Goal: Task Accomplishment & Management: Manage account settings

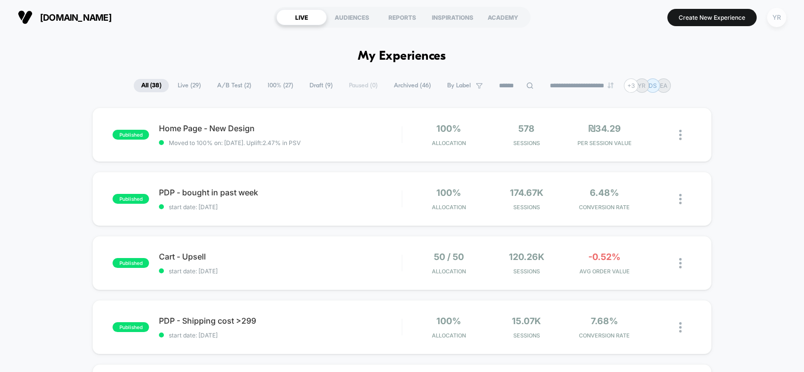
click at [771, 24] on div "YR" at bounding box center [776, 17] width 19 height 19
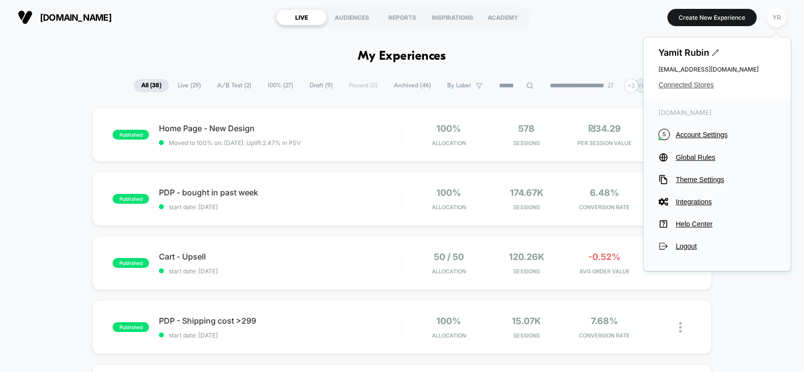
click at [702, 86] on span "Connected Stores" at bounding box center [716, 85] width 117 height 8
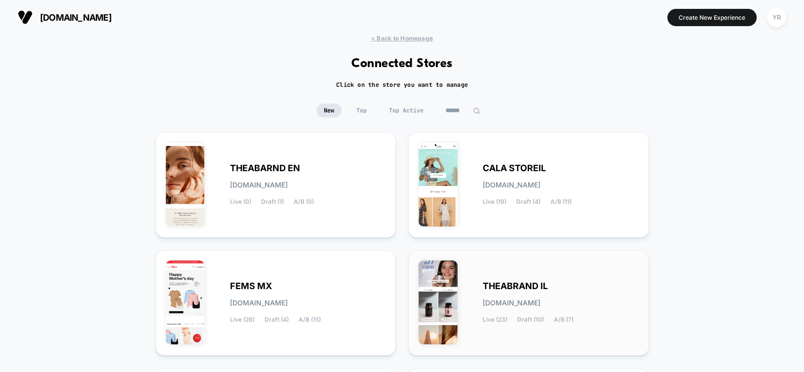
click at [541, 291] on div "THEABRAND IL [DOMAIN_NAME] Live (23) Draft (10) A/B (7)" at bounding box center [561, 303] width 156 height 40
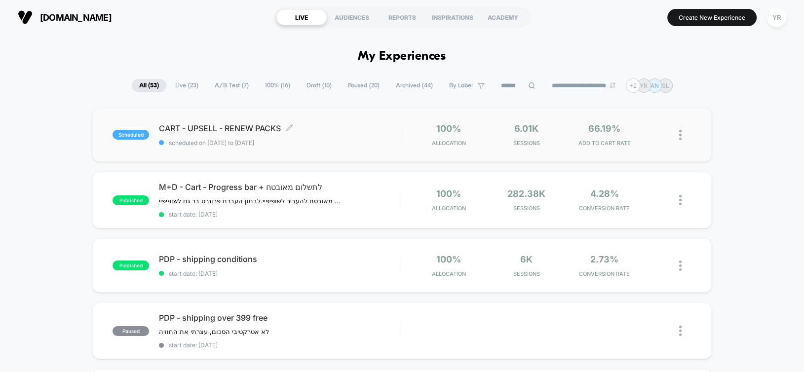
click at [329, 137] on div "CART - UPSELL - RENEW PACKS Click to edit experience details Click to edit expe…" at bounding box center [280, 134] width 242 height 23
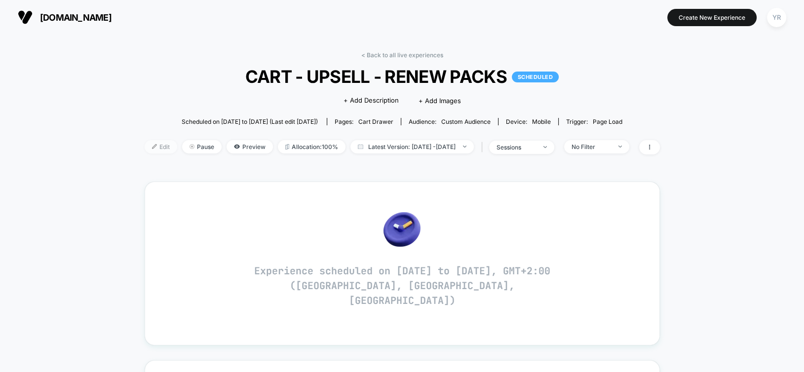
click at [145, 151] on span "Edit" at bounding box center [161, 146] width 33 height 13
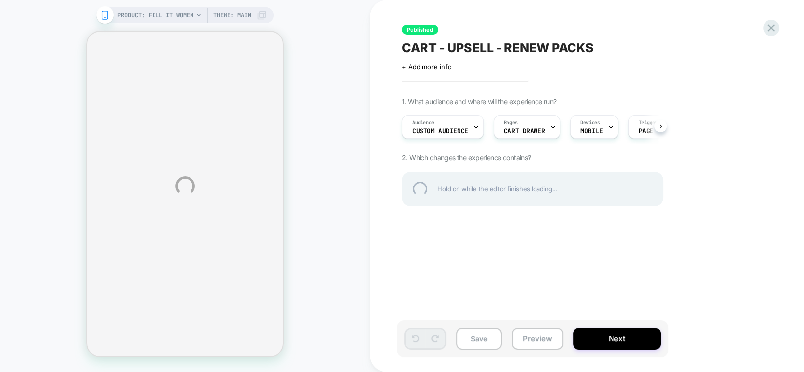
click at [630, 343] on div "PRODUCT: Fill it Women PRODUCT: Fill it Women Theme: MAIN Published CART - UPSE…" at bounding box center [402, 186] width 804 height 372
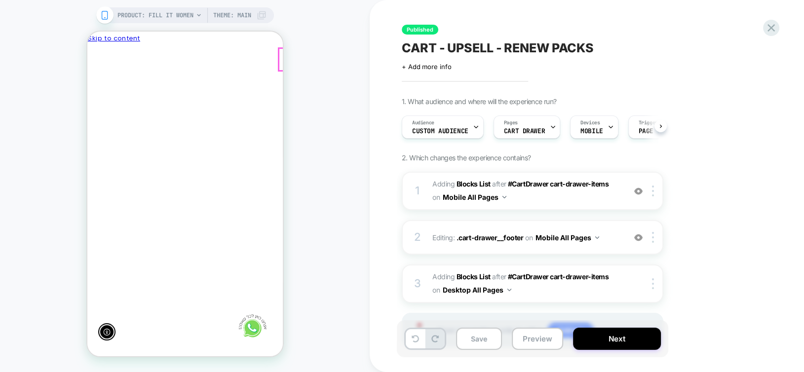
scroll to position [0, -145]
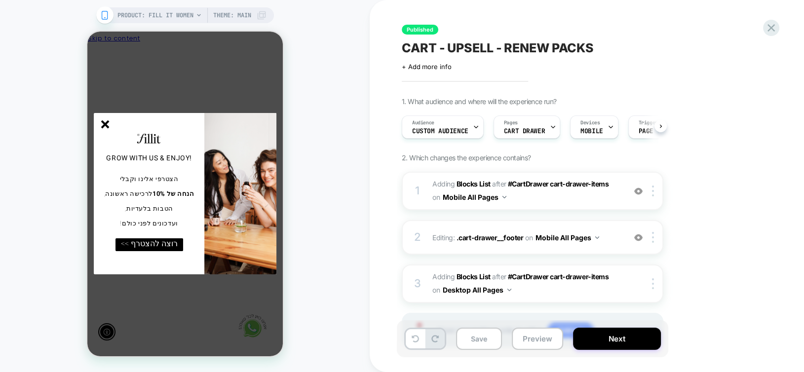
click at [257, 62] on div "GROW WITH US & ENJOY! הצטרפי אלינו וקבלי הנחה של 10% לרכישה ראשונה, הטבות בלעדי…" at bounding box center [184, 194] width 195 height 325
click at [289, 91] on div "PRODUCT: Fill it Women PRODUCT: Fill it Women Theme: MAIN" at bounding box center [185, 186] width 370 height 352
click at [279, 92] on div "GROW WITH US & ENJOY! הצטרפי אלינו וקבלי הנחה של 10% לרכישה ראשונה, הטבות בלעדי…" at bounding box center [184, 194] width 195 height 325
click at [108, 127] on line "סגור" at bounding box center [104, 124] width 7 height 7
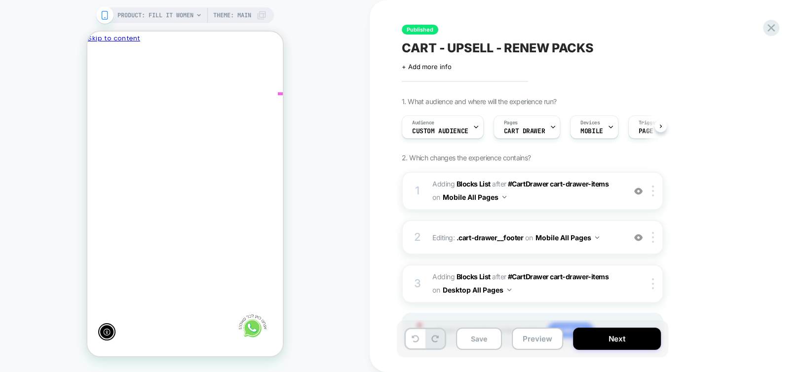
scroll to position [0, -145]
click at [101, 94] on icon "Close" at bounding box center [96, 99] width 10 height 10
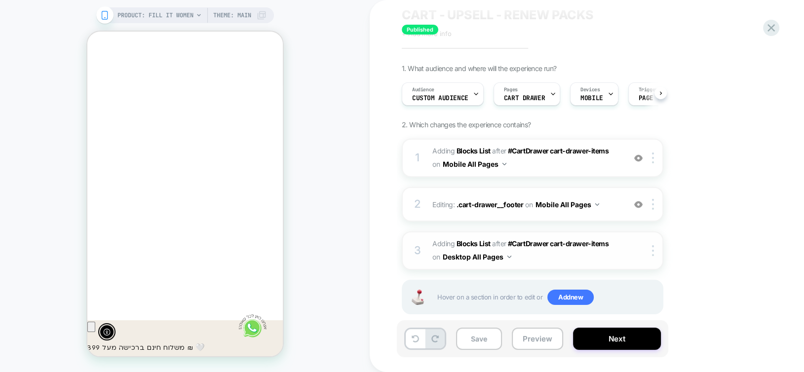
scroll to position [48, 0]
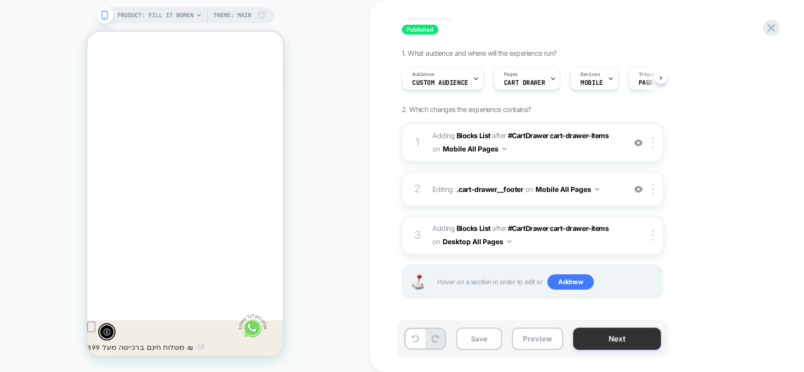
click at [621, 340] on button "Next" at bounding box center [617, 339] width 88 height 22
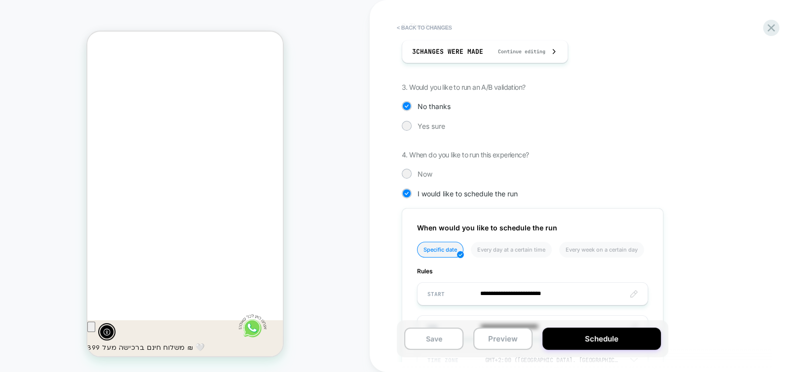
scroll to position [247, 0]
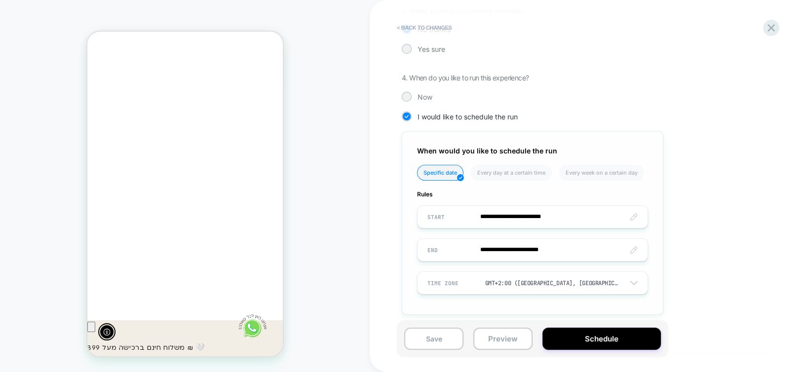
click at [488, 214] on input "**********" at bounding box center [533, 216] width 230 height 23
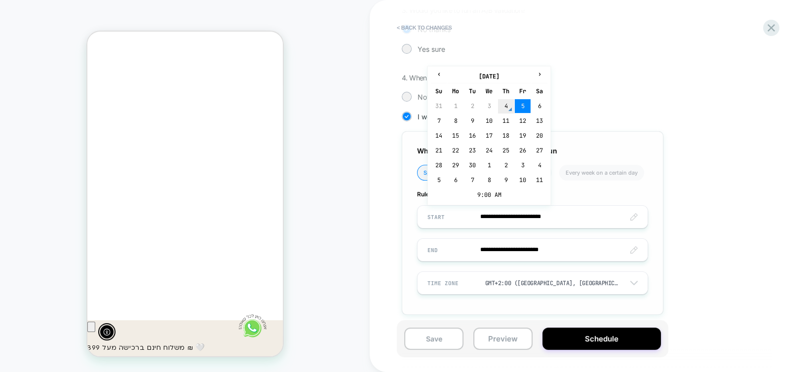
type input "**********"
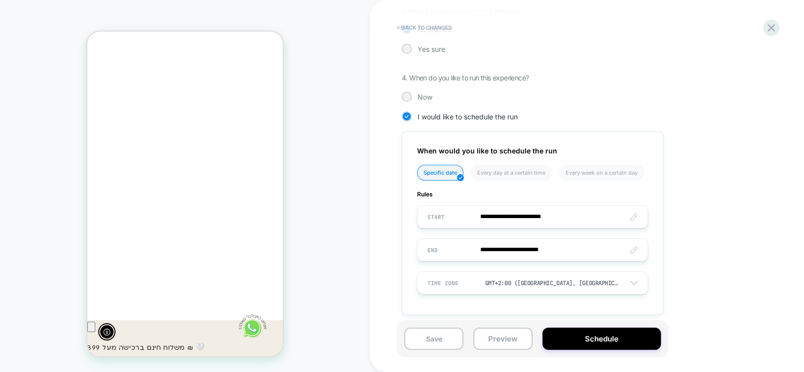
scroll to position [0, 0]
click at [414, 99] on div "Now" at bounding box center [533, 97] width 262 height 10
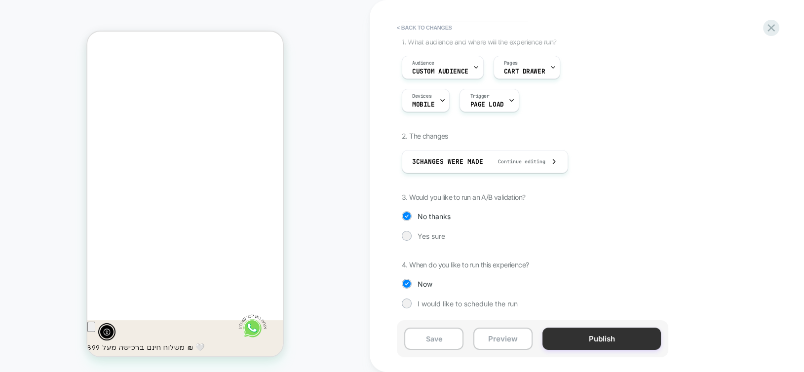
scroll to position [0, -145]
click at [605, 333] on button "Publish" at bounding box center [601, 339] width 118 height 22
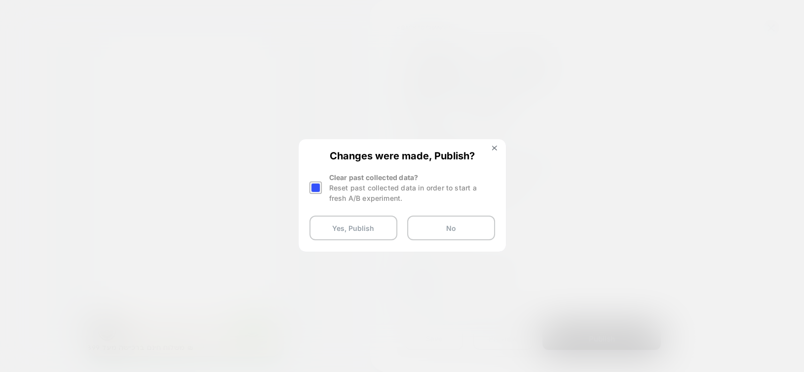
click at [24, 295] on div at bounding box center [19, 301] width 8 height 12
click at [330, 222] on button "Yes, Publish" at bounding box center [353, 228] width 88 height 25
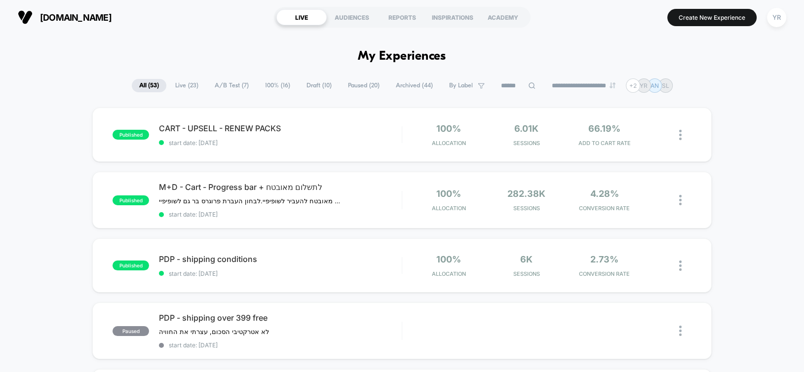
click at [496, 85] on input at bounding box center [518, 86] width 49 height 12
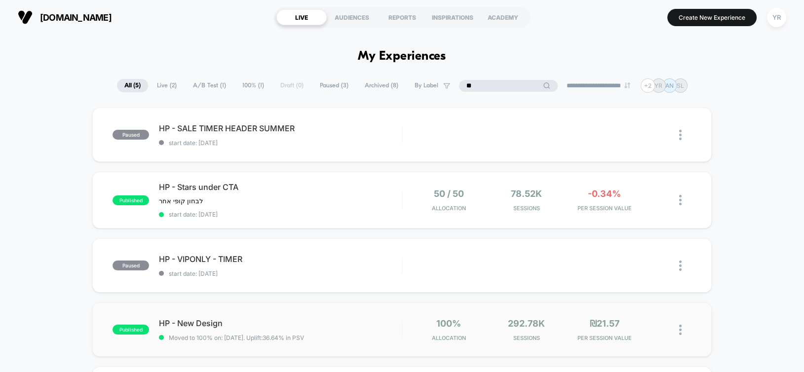
type input "**"
click at [348, 316] on div "published HP - New Design Moved to 100% on: [DATE] . Uplift: 36.64% in PSV 100%…" at bounding box center [401, 330] width 619 height 54
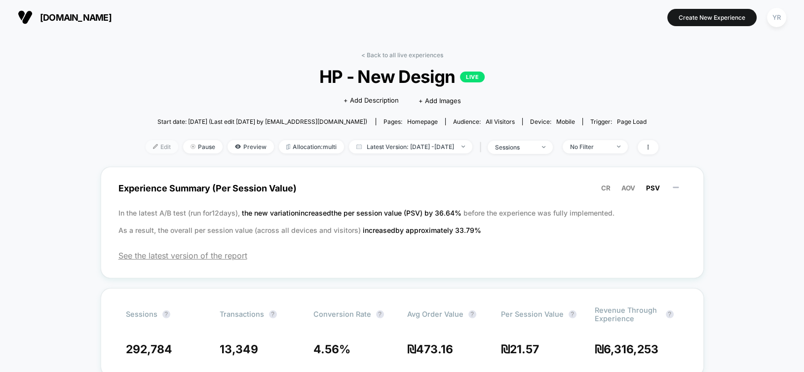
click at [146, 151] on span "Edit" at bounding box center [162, 146] width 33 height 13
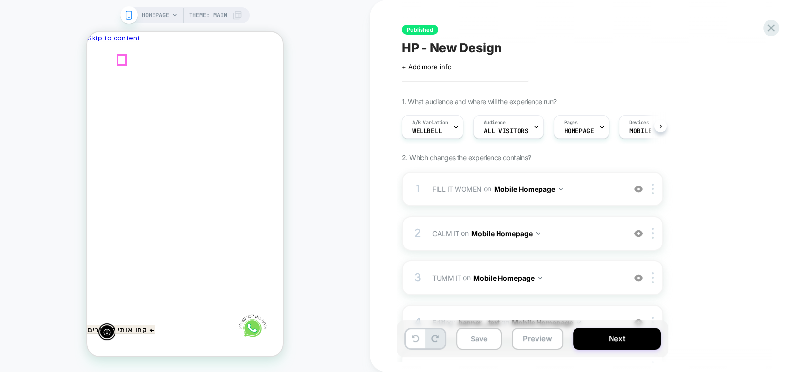
click at [101, 94] on icon "Close" at bounding box center [96, 99] width 10 height 10
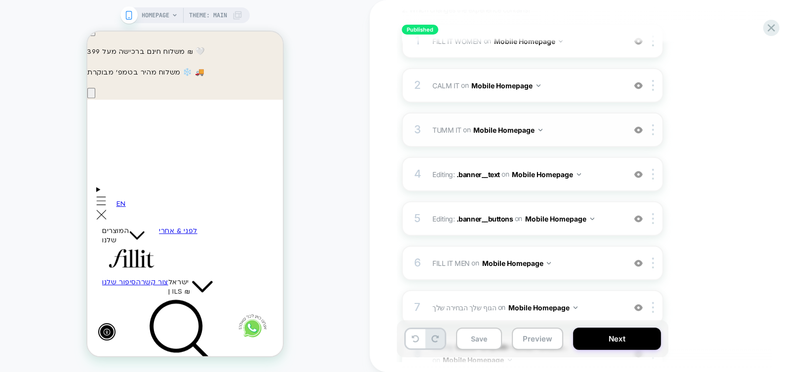
scroll to position [0, -145]
click at [639, 130] on img at bounding box center [638, 130] width 8 height 8
click at [284, 144] on div at bounding box center [381, 202] width 194 height 239
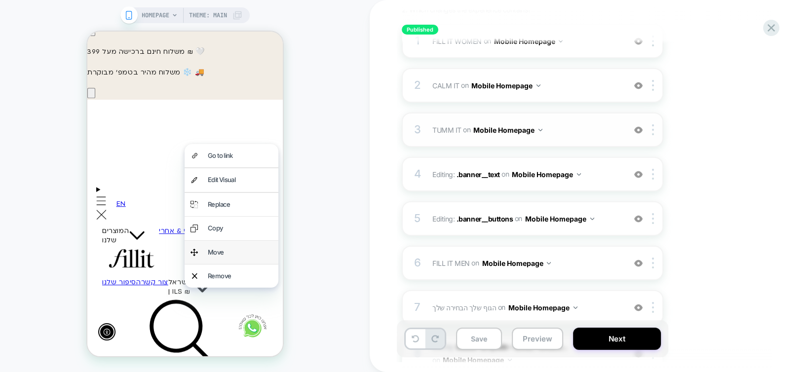
scroll to position [0, 0]
click at [246, 259] on div "Move" at bounding box center [231, 252] width 94 height 23
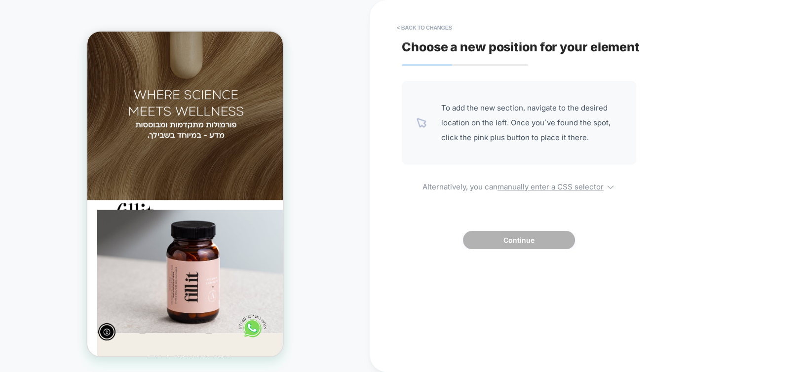
click at [283, 341] on div at bounding box center [381, 347] width 196 height 27
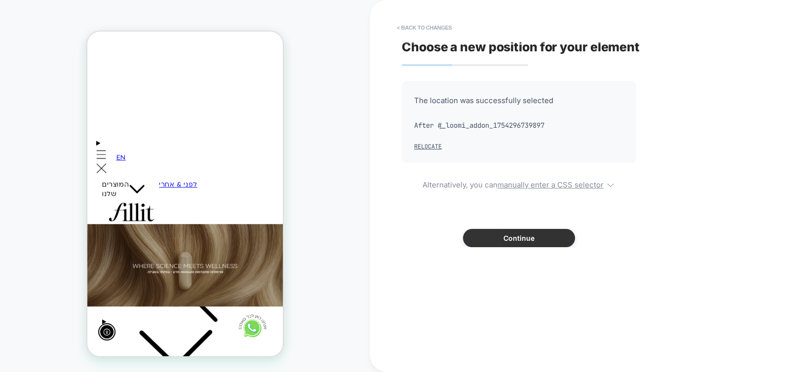
click at [502, 239] on button "Continue" at bounding box center [519, 238] width 112 height 18
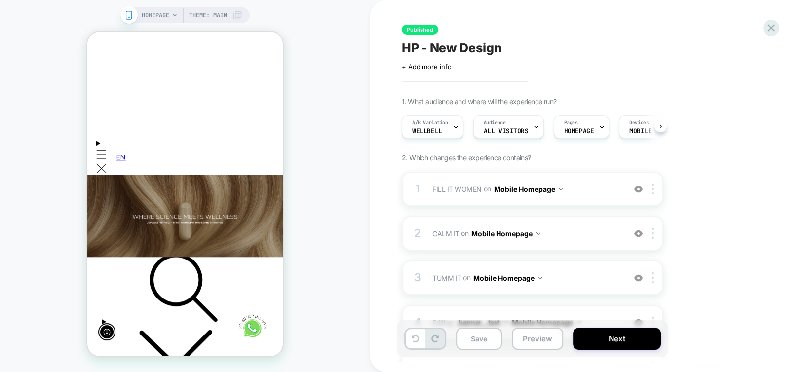
scroll to position [0, -145]
click at [284, 157] on div at bounding box center [381, 201] width 194 height 239
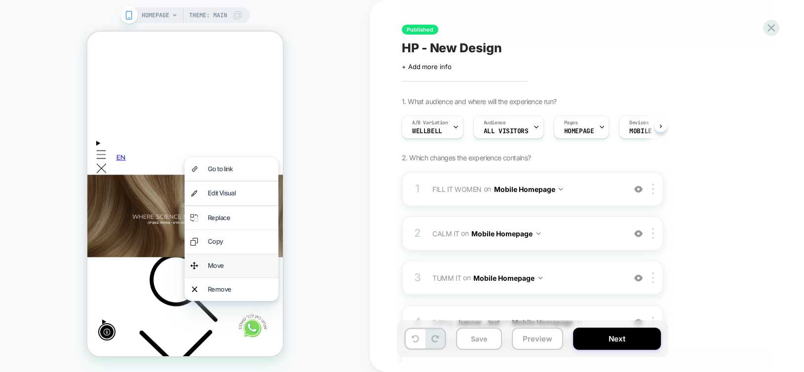
click at [229, 262] on div "Move" at bounding box center [239, 265] width 65 height 11
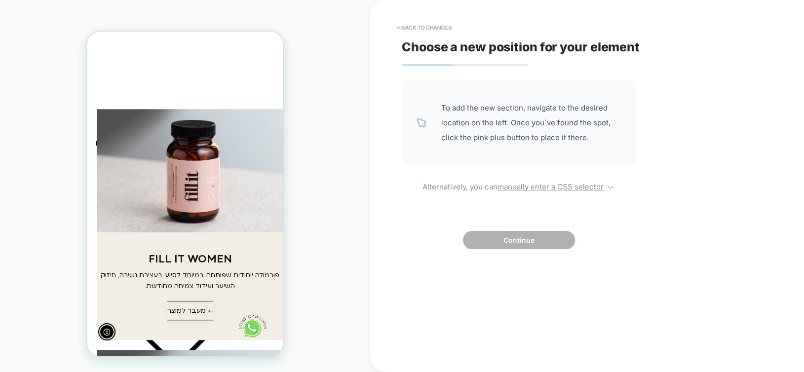
scroll to position [0, 0]
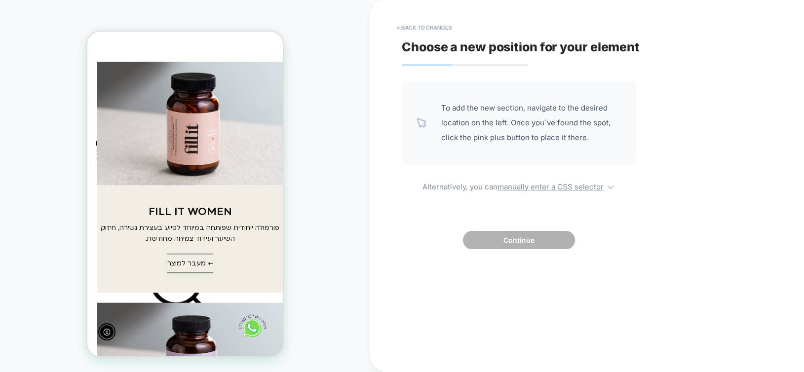
click at [283, 199] on div at bounding box center [381, 202] width 196 height 30
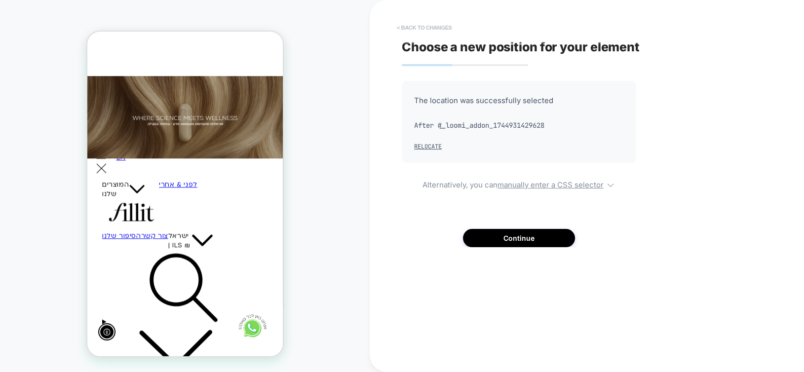
click at [419, 27] on button "< Back to changes" at bounding box center [424, 28] width 65 height 16
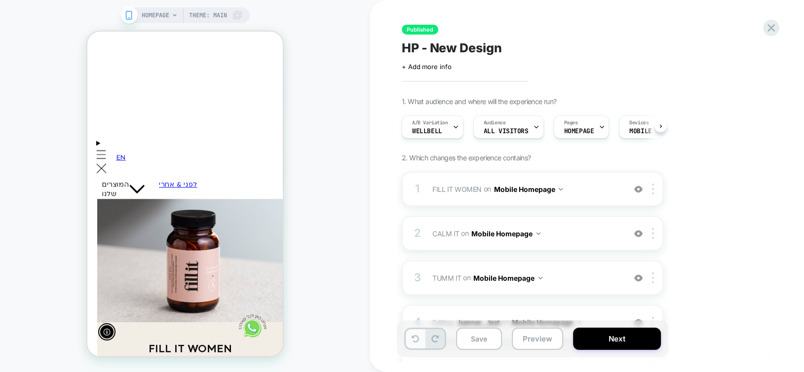
click at [414, 343] on button at bounding box center [415, 338] width 19 height 19
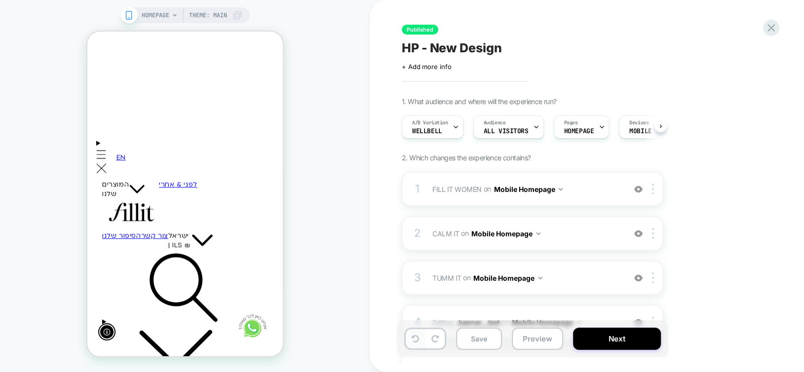
click at [413, 343] on button at bounding box center [415, 338] width 19 height 19
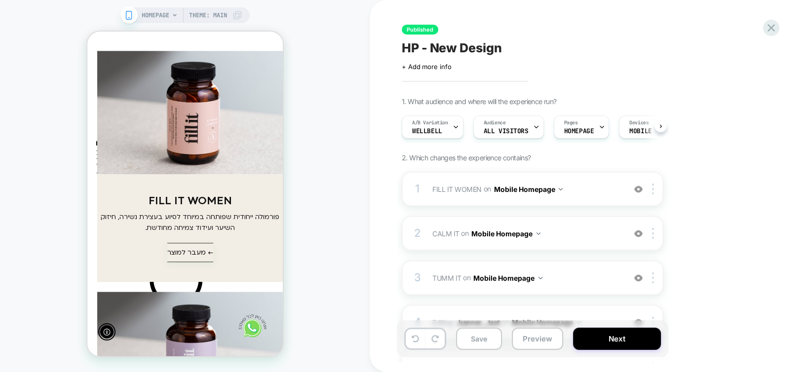
click at [284, 151] on div at bounding box center [381, 49] width 194 height 252
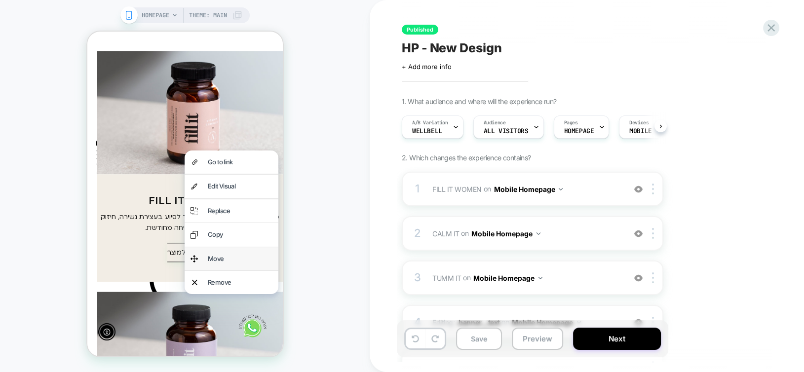
click at [247, 253] on div "Move" at bounding box center [239, 258] width 65 height 11
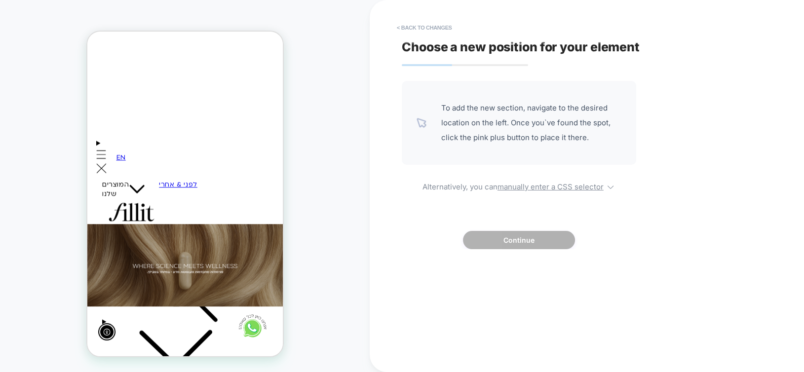
click at [283, 110] on div at bounding box center [381, 116] width 196 height 30
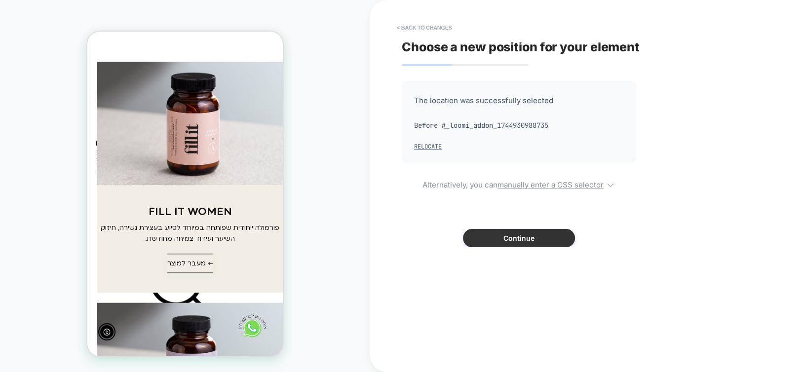
click at [506, 237] on button "Continue" at bounding box center [519, 238] width 112 height 18
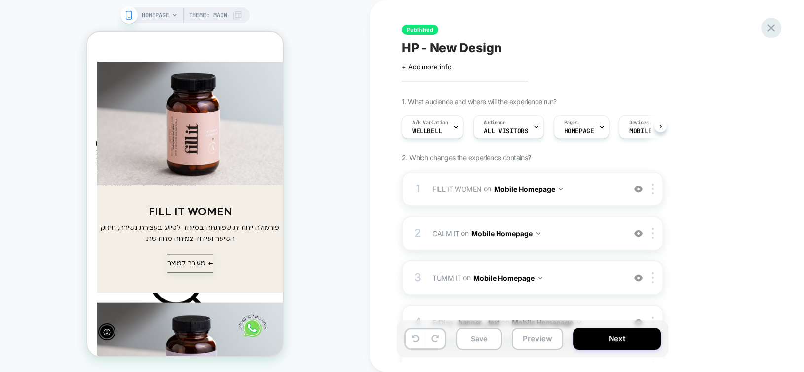
click at [776, 23] on icon at bounding box center [770, 27] width 13 height 13
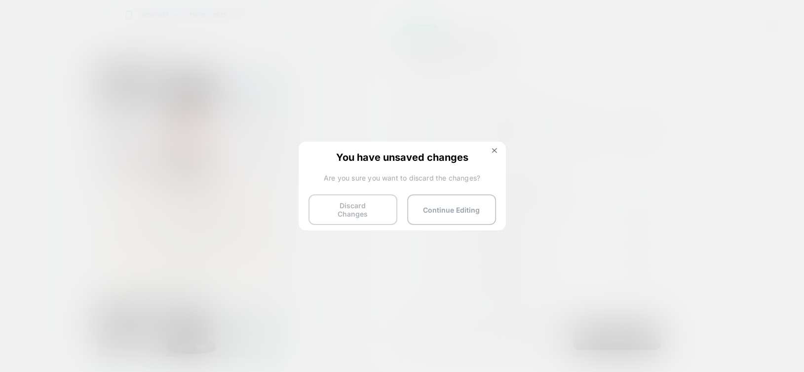
click at [351, 212] on button "Discard Changes" at bounding box center [352, 209] width 89 height 31
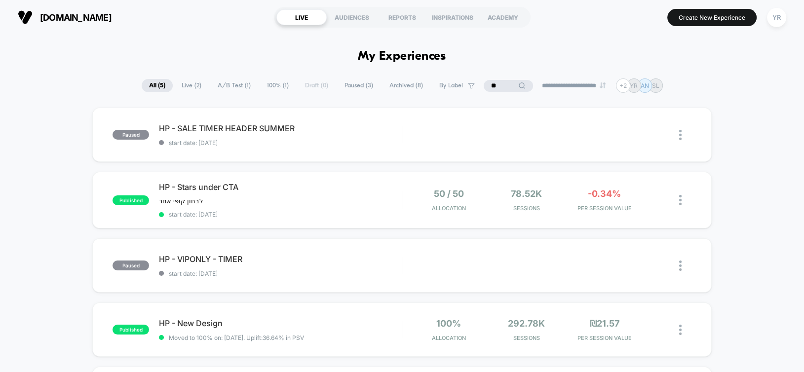
click at [504, 82] on input "**" at bounding box center [508, 86] width 49 height 12
click at [504, 82] on input "**" at bounding box center [508, 86] width 99 height 12
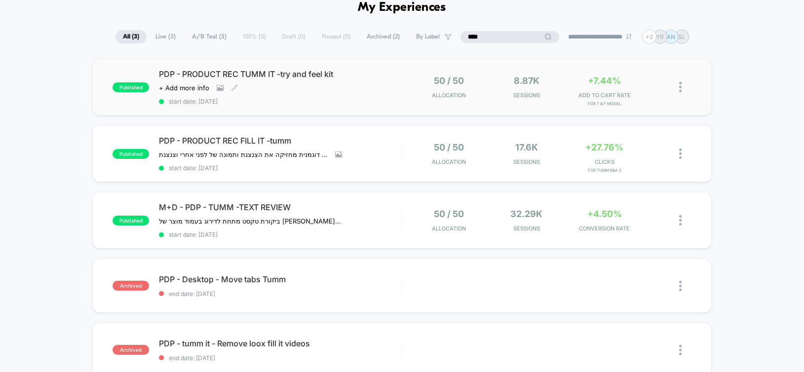
scroll to position [49, 0]
type input "****"
click at [685, 152] on div at bounding box center [685, 153] width 12 height 23
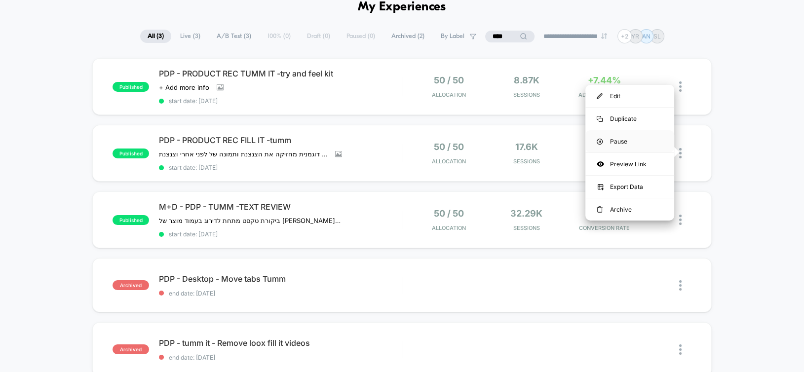
click at [639, 138] on div "Pause" at bounding box center [629, 141] width 89 height 22
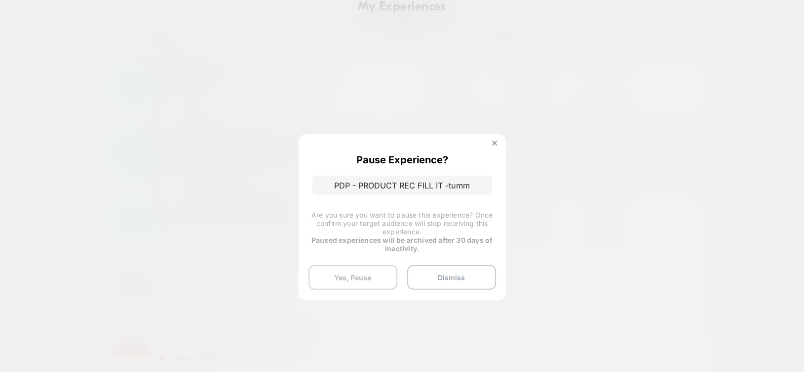
click at [340, 285] on button "Yes, Pause" at bounding box center [352, 277] width 89 height 25
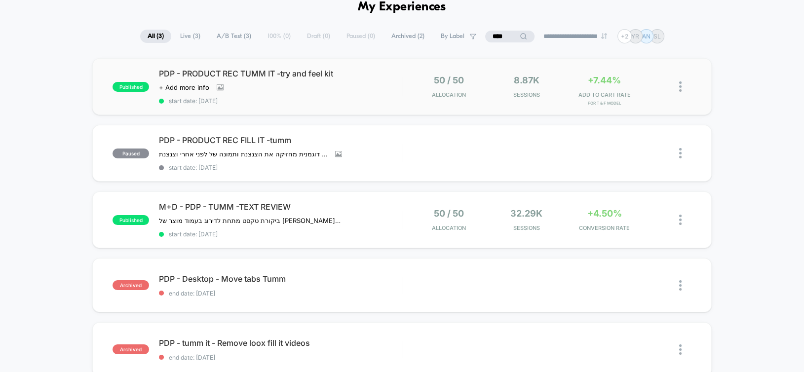
click at [700, 92] on div "published PDP - PRODUCT REC TUMM IT -try and feel kit Click to view images Clic…" at bounding box center [401, 86] width 619 height 57
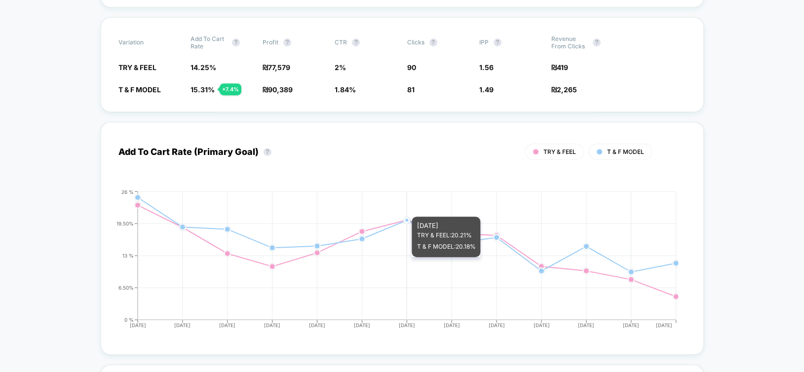
scroll to position [790, 0]
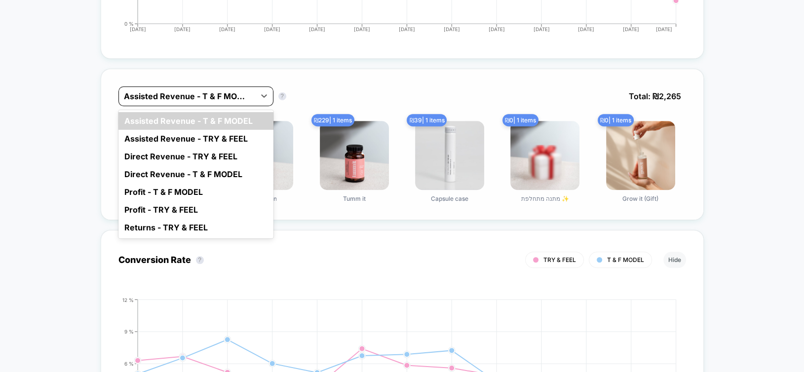
click at [155, 91] on div at bounding box center [187, 96] width 126 height 12
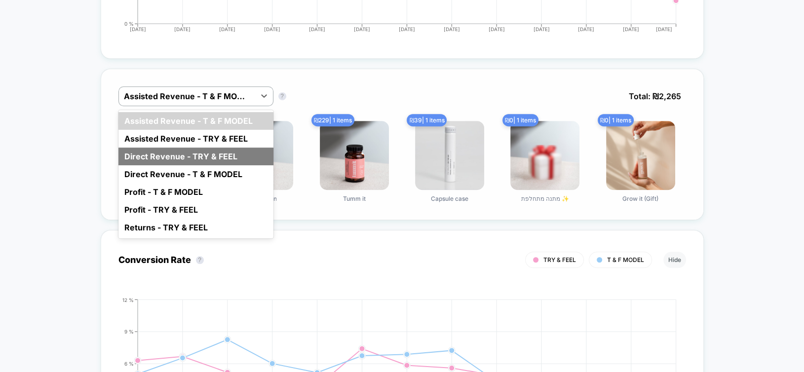
click at [175, 156] on div "Direct Revenue - TRY & FEEL" at bounding box center [195, 157] width 155 height 18
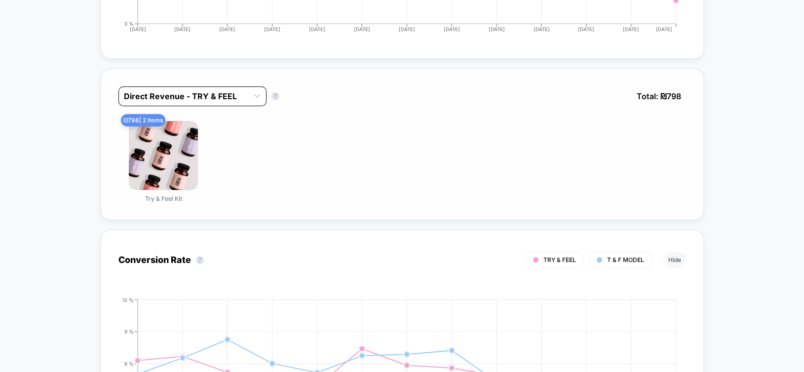
click at [157, 93] on div at bounding box center [183, 96] width 119 height 12
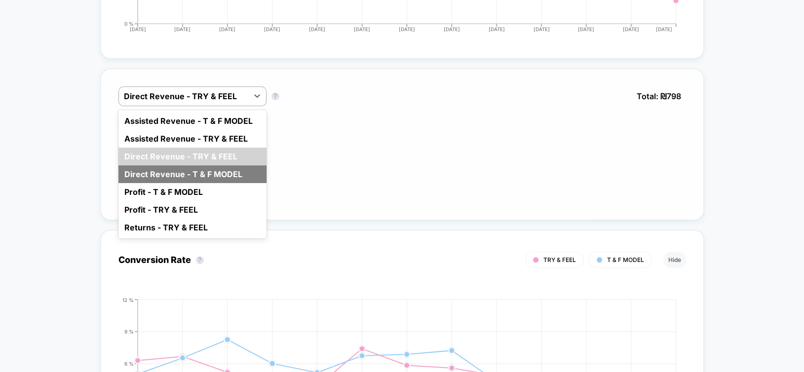
click at [174, 170] on div "Direct Revenue - T & F MODEL" at bounding box center [192, 174] width 148 height 18
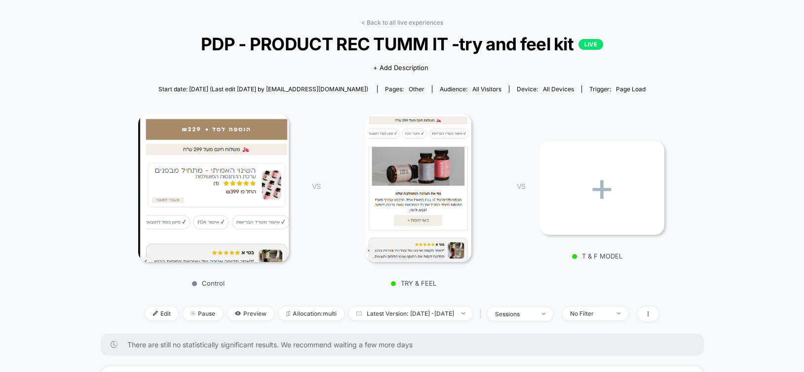
scroll to position [49, 0]
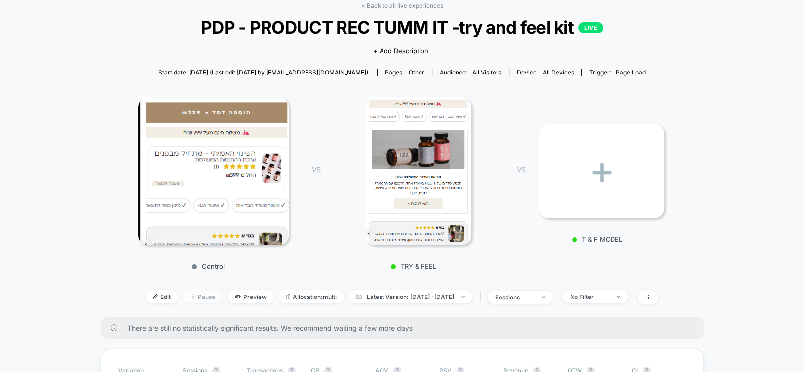
click at [184, 298] on span "Pause" at bounding box center [202, 296] width 39 height 13
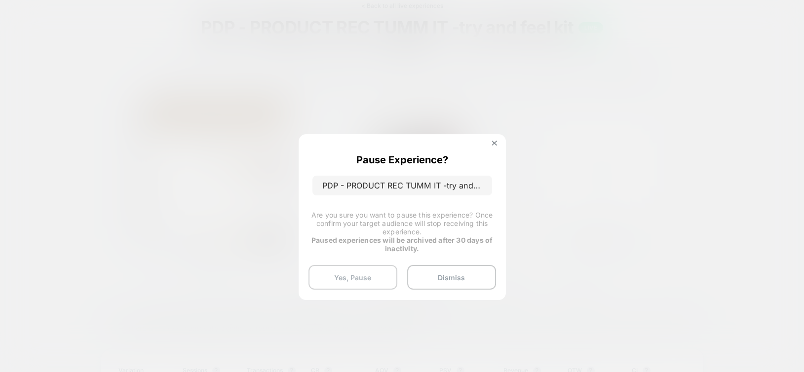
click at [329, 277] on button "Yes, Pause" at bounding box center [352, 277] width 89 height 25
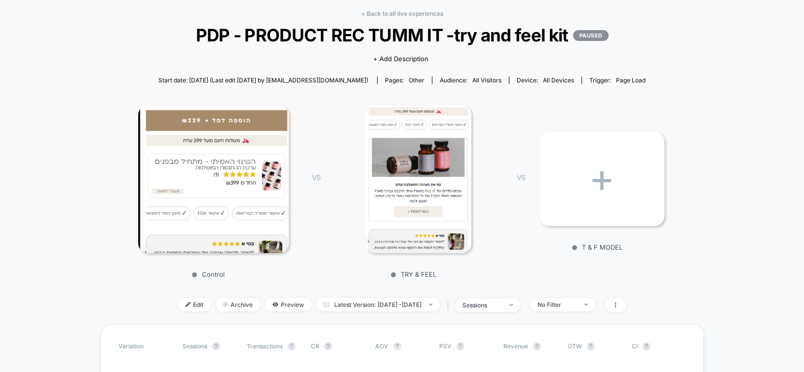
scroll to position [0, 0]
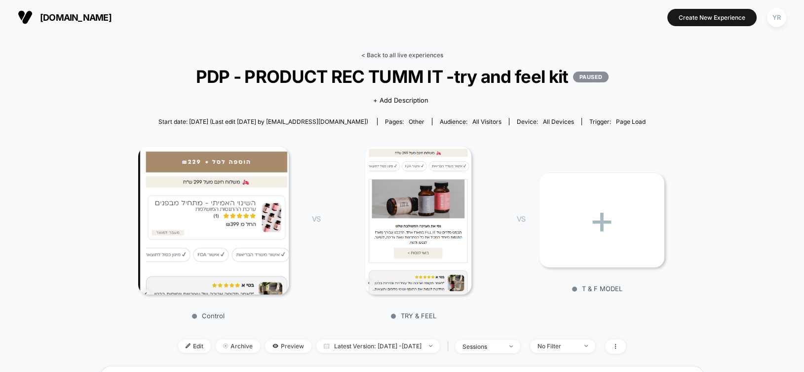
click at [389, 55] on link "< Back to all live experiences" at bounding box center [402, 54] width 82 height 7
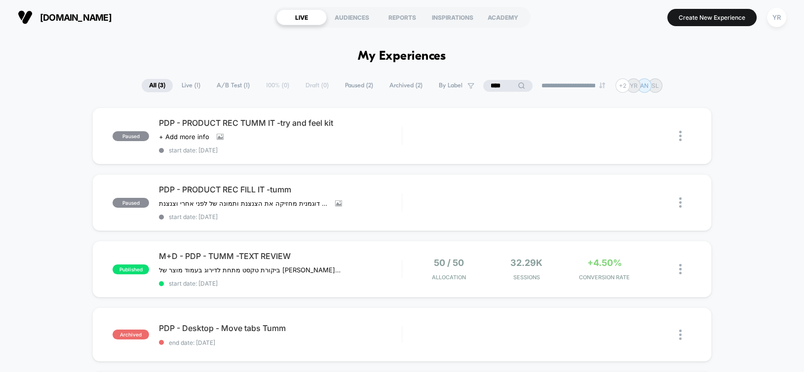
click at [494, 89] on input "****" at bounding box center [507, 86] width 49 height 12
click at [494, 89] on input "****" at bounding box center [507, 86] width 99 height 12
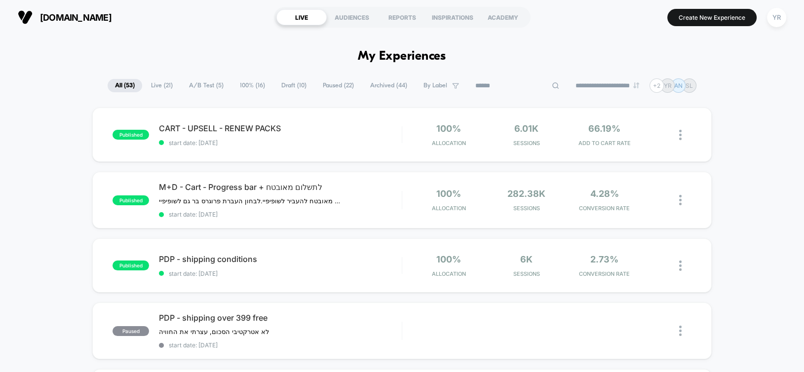
click at [328, 86] on span "Paused ( 22 )" at bounding box center [338, 85] width 46 height 13
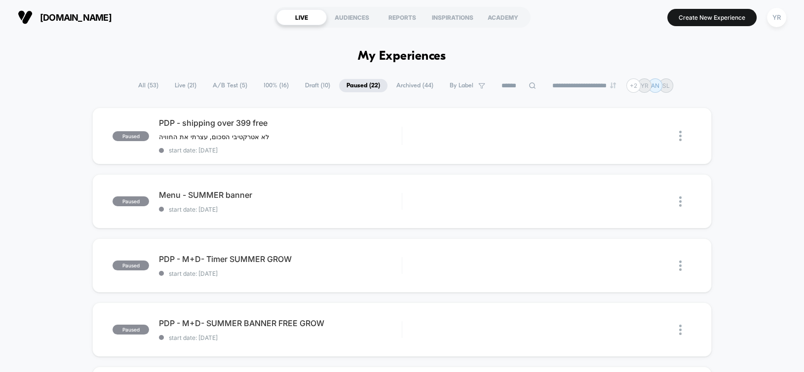
click at [494, 88] on input at bounding box center [518, 86] width 49 height 12
click at [493, 88] on input at bounding box center [518, 86] width 99 height 12
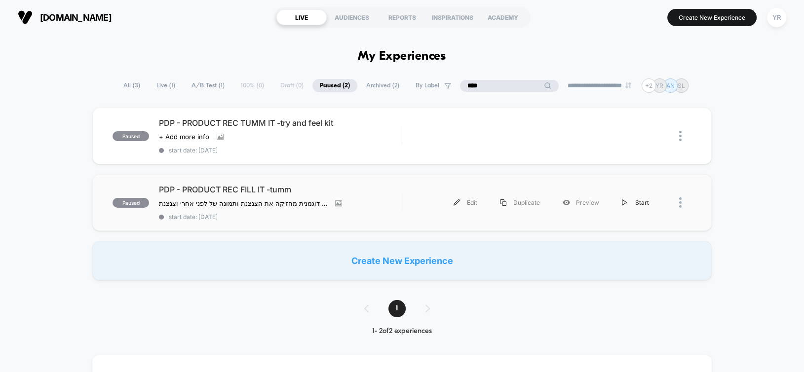
type input "****"
click at [629, 203] on div "Start" at bounding box center [635, 202] width 50 height 22
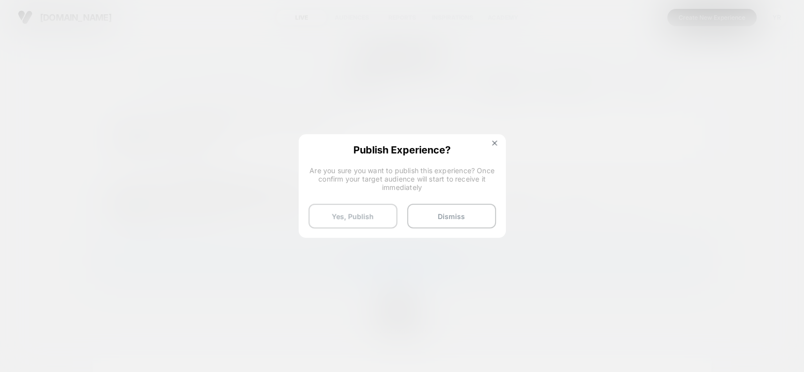
click at [358, 218] on button "Yes, Publish" at bounding box center [352, 216] width 89 height 25
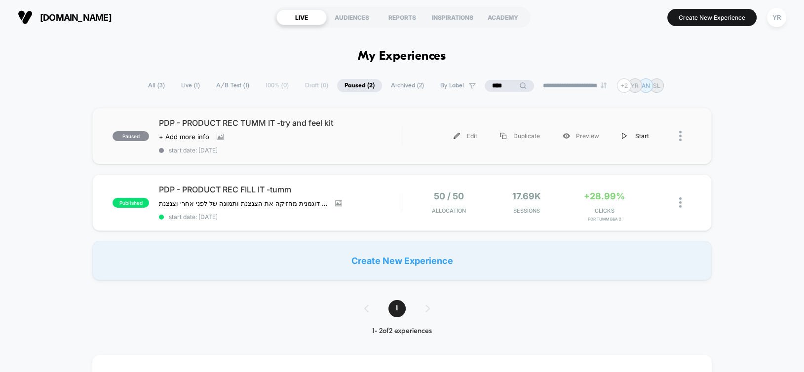
click at [645, 140] on div "Start" at bounding box center [635, 136] width 50 height 22
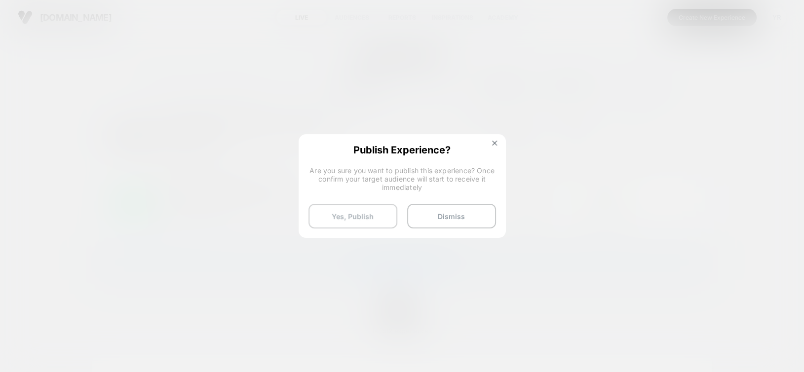
click at [376, 218] on button "Yes, Publish" at bounding box center [352, 216] width 89 height 25
